Goal: Task Accomplishment & Management: Manage account settings

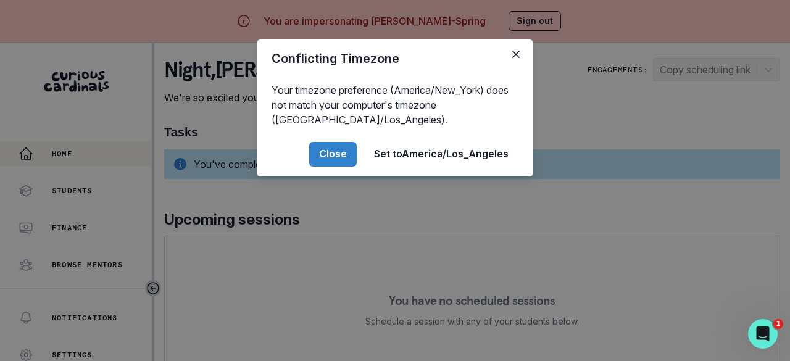
click at [322, 154] on button "Close" at bounding box center [333, 154] width 48 height 25
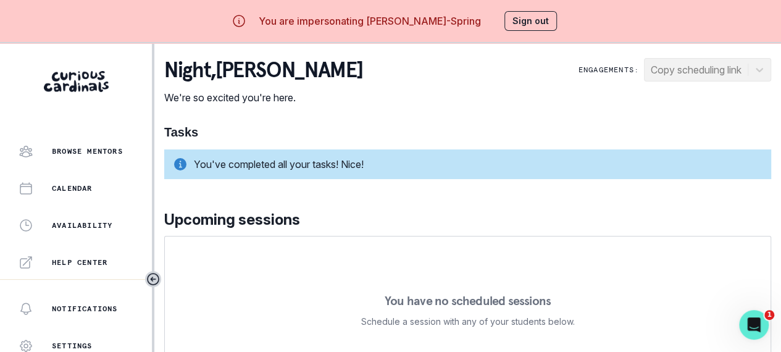
scroll to position [123, 0]
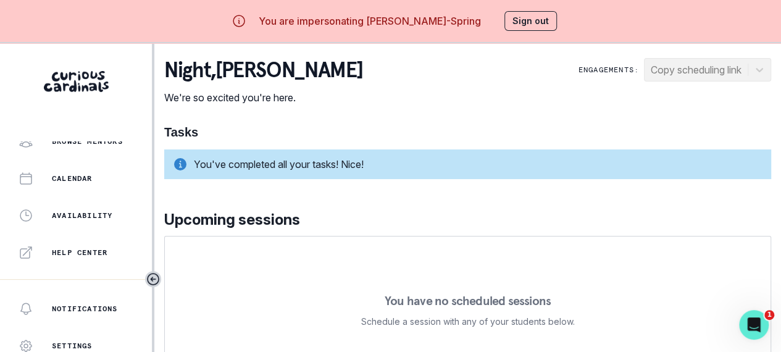
click at [72, 210] on p "Availability" at bounding box center [82, 215] width 60 height 10
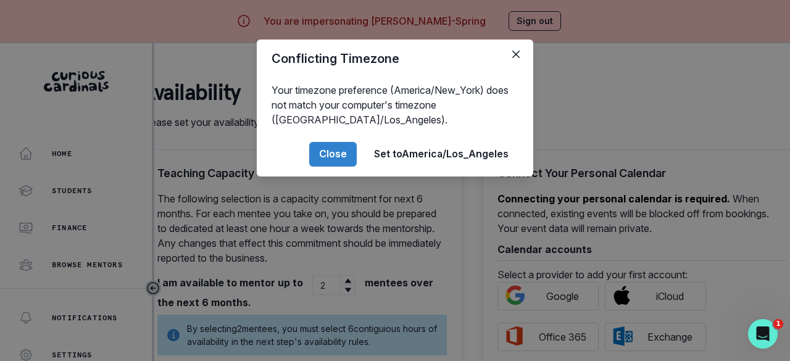
click at [331, 156] on button "Close" at bounding box center [333, 154] width 48 height 25
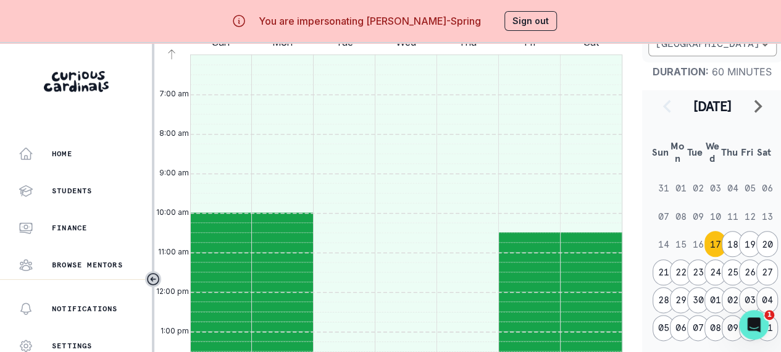
scroll to position [617, 0]
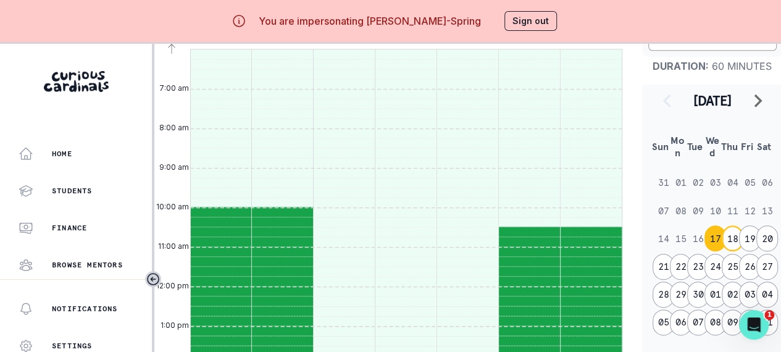
click at [730, 232] on button "18" at bounding box center [733, 238] width 22 height 26
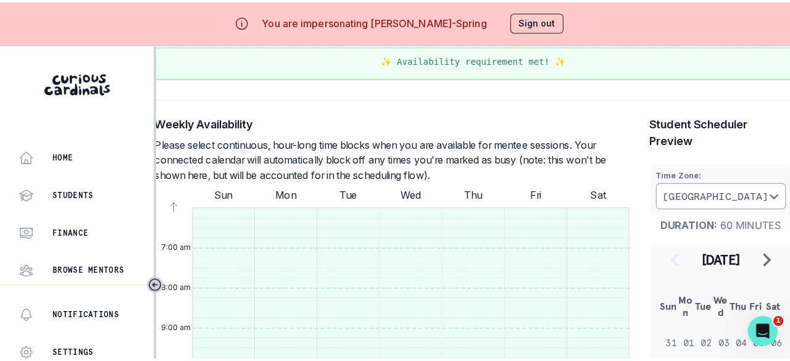
scroll to position [444, 0]
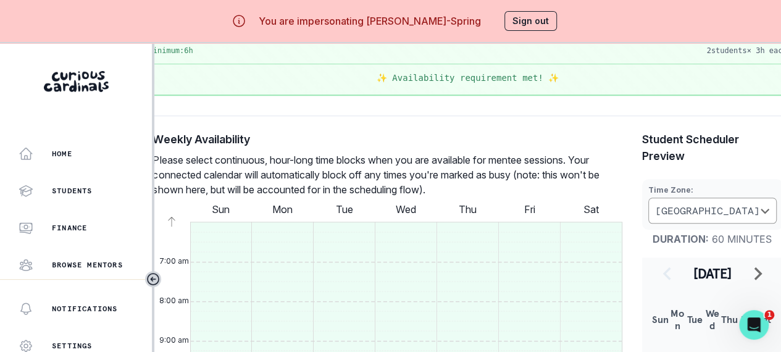
click at [543, 23] on button "Sign out" at bounding box center [530, 21] width 52 height 20
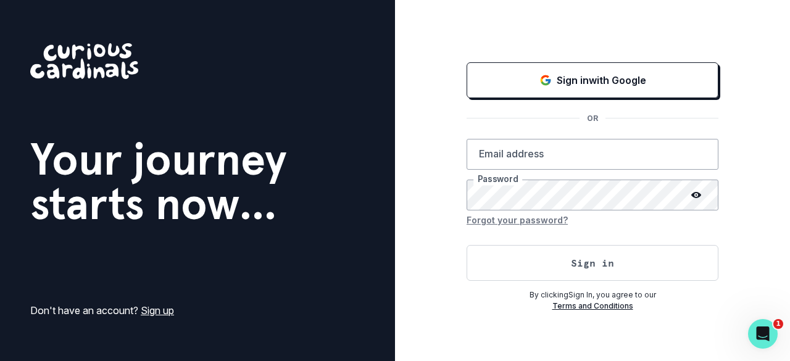
click at [568, 82] on p "Sign in with Google" at bounding box center [602, 80] width 90 height 15
